Goal: Task Accomplishment & Management: Use online tool/utility

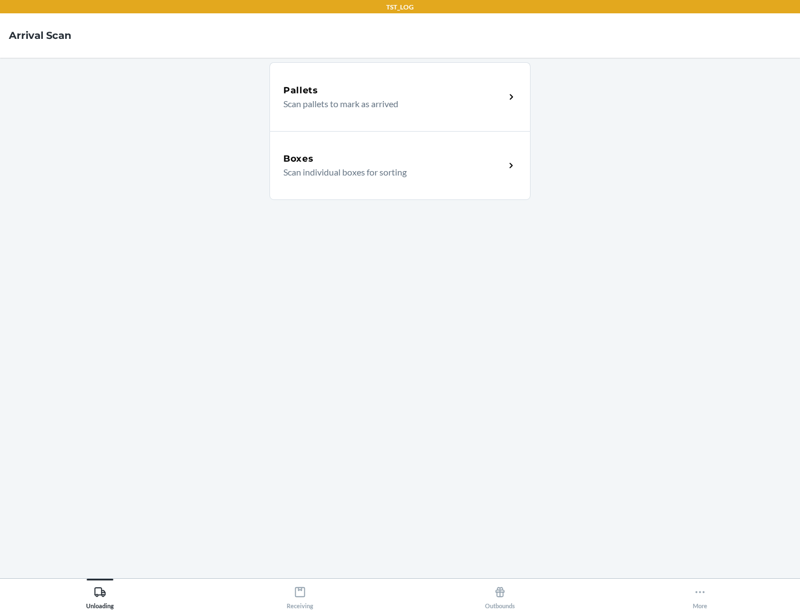
click at [394, 159] on div "Boxes" at bounding box center [394, 158] width 222 height 13
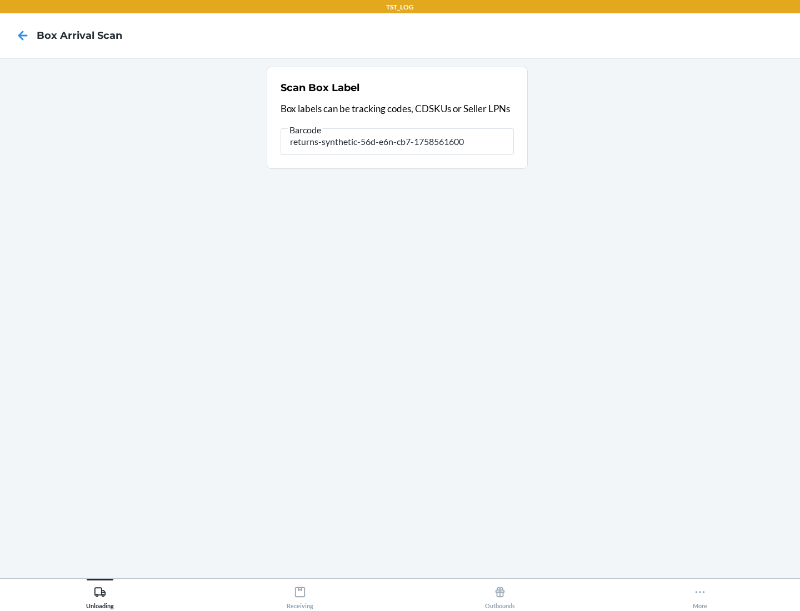
type input "returns-synthetic-56d-e6n-cb7-1758561600"
